Goal: Information Seeking & Learning: Get advice/opinions

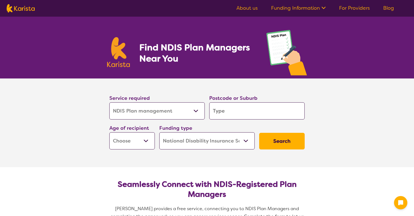
select select "NDIS Plan management"
select select "NDIS"
select select "NDIS Plan management"
select select "NDIS"
drag, startPoint x: 0, startPoint y: 0, endPoint x: 152, endPoint y: 109, distance: 187.6
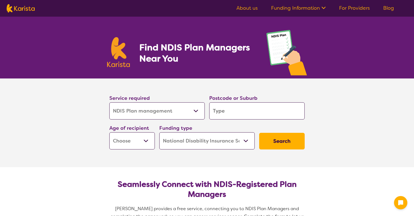
click at [152, 109] on select "Allied Health Assistant Assessment ([MEDICAL_DATA] or [MEDICAL_DATA]) Behaviour…" at bounding box center [156, 110] width 95 height 17
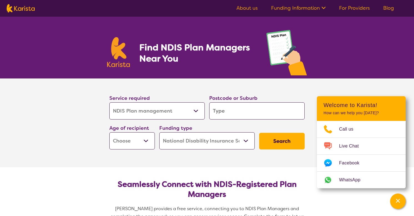
click at [230, 113] on input "search" at bounding box center [256, 110] width 95 height 17
type input "2"
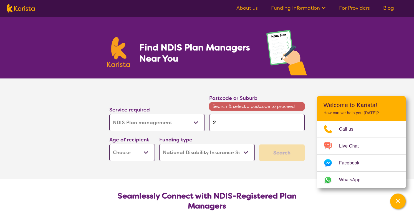
type input "29"
type input "290"
type input "2904"
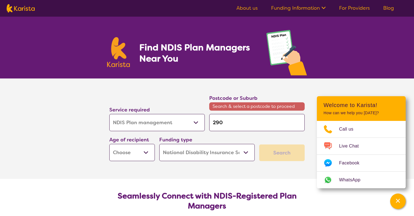
type input "2904"
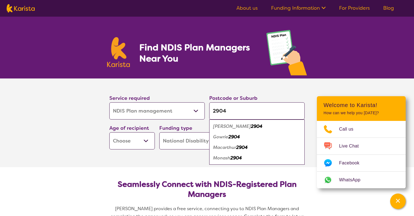
type input "2904"
click at [250, 157] on div "Monash 2904" at bounding box center [257, 158] width 90 height 11
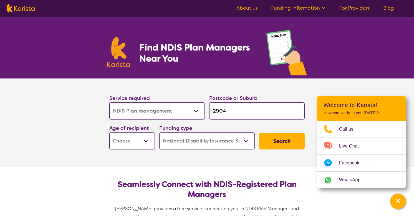
click at [136, 141] on select "Early Childhood - 0 to 9 Child - 10 to 11 Adolescent - 12 to 17 Adult - 18 to 6…" at bounding box center [132, 140] width 46 height 17
select select "AD"
click at [109, 132] on select "Early Childhood - 0 to 9 Child - 10 to 11 Adolescent - 12 to 17 Adult - 18 to 6…" at bounding box center [132, 140] width 46 height 17
select select "AD"
click at [274, 142] on button "Search" at bounding box center [282, 141] width 46 height 17
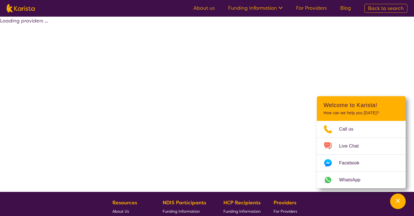
select select "by_score"
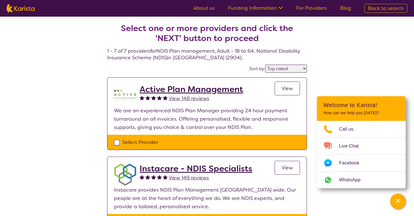
select select "NDIS Plan management"
select select "AD"
select select "NDIS"
select select "NDIS Plan management"
select select "AD"
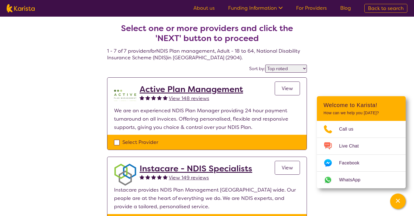
select select "NDIS"
